Goal: Learn about a topic

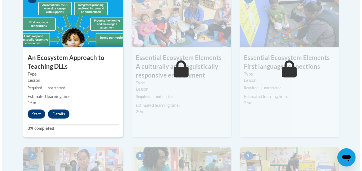
scroll to position [372, 0]
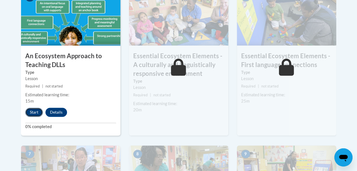
click at [34, 108] on button "Start" at bounding box center [34, 112] width 18 height 9
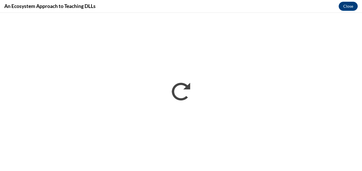
scroll to position [0, 0]
